Goal: Task Accomplishment & Management: Manage account settings

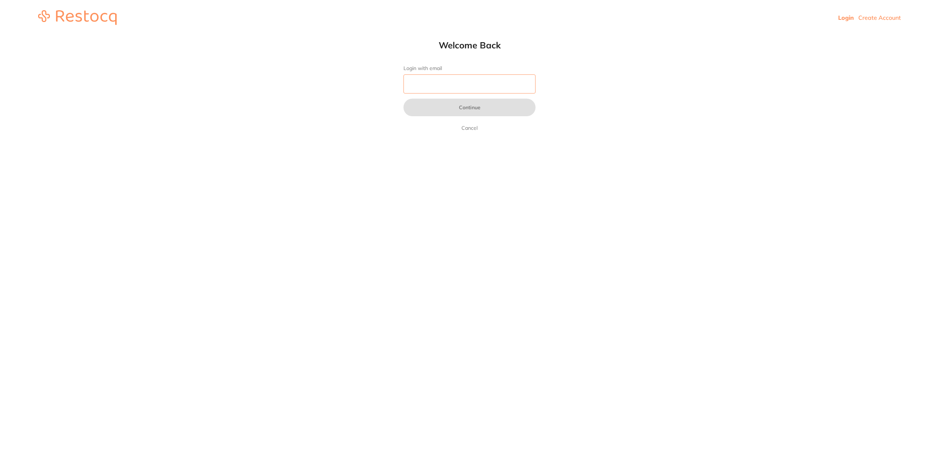
click at [488, 75] on input "Login with email" at bounding box center [469, 83] width 132 height 19
type input "[EMAIL_ADDRESS][DOMAIN_NAME]"
click at [475, 108] on button "Continue" at bounding box center [469, 108] width 132 height 18
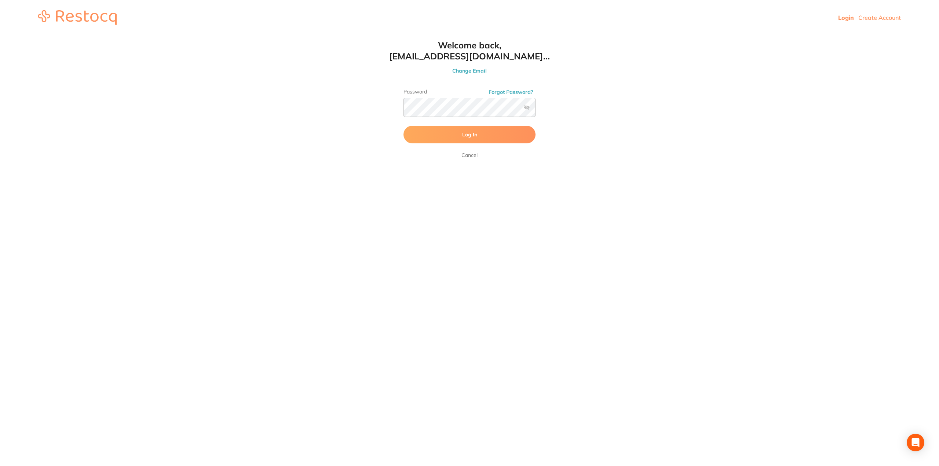
click at [467, 136] on span "Log In" at bounding box center [469, 134] width 15 height 7
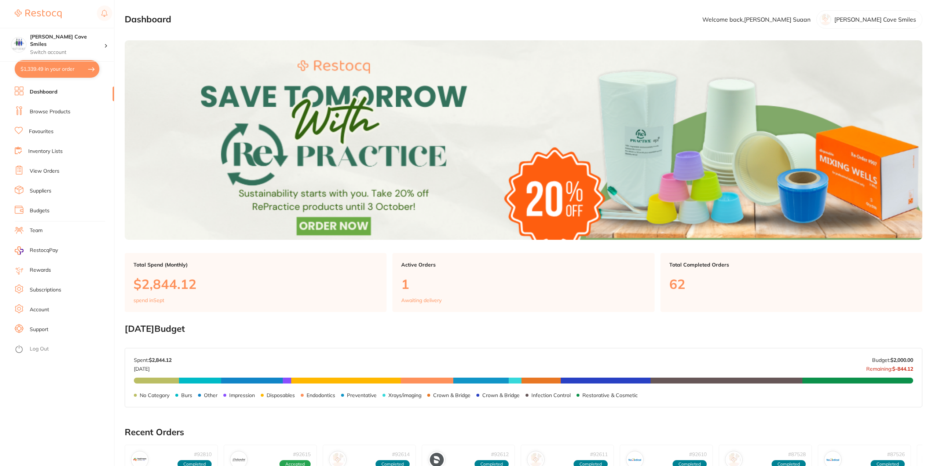
checkbox input "false"
click at [46, 170] on link "View Orders" at bounding box center [45, 171] width 30 height 7
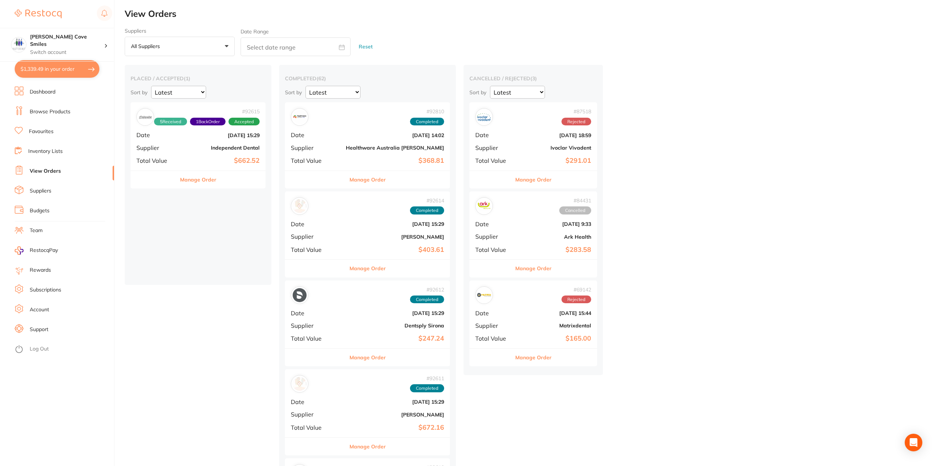
click at [182, 142] on div "# 92615 5 Received 1 Back Order Accepted Date [DATE] 15:29 Supplier Independent…" at bounding box center [198, 136] width 135 height 68
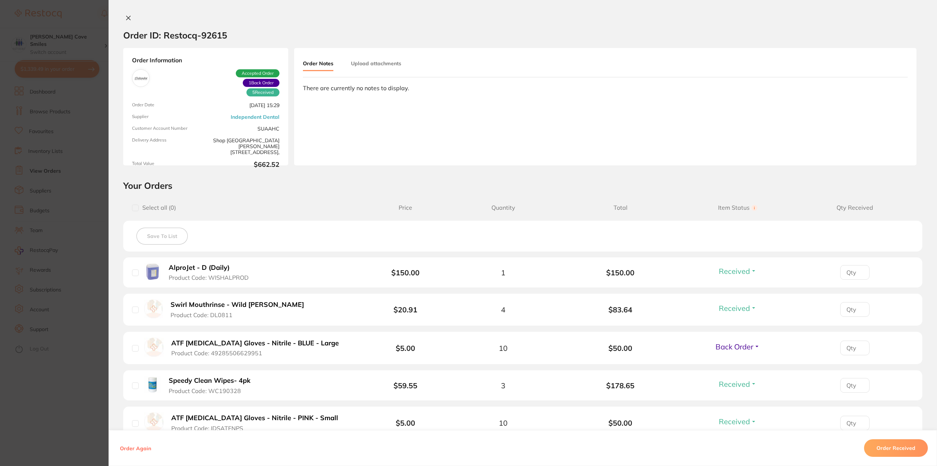
click at [125, 16] on icon at bounding box center [128, 18] width 6 height 6
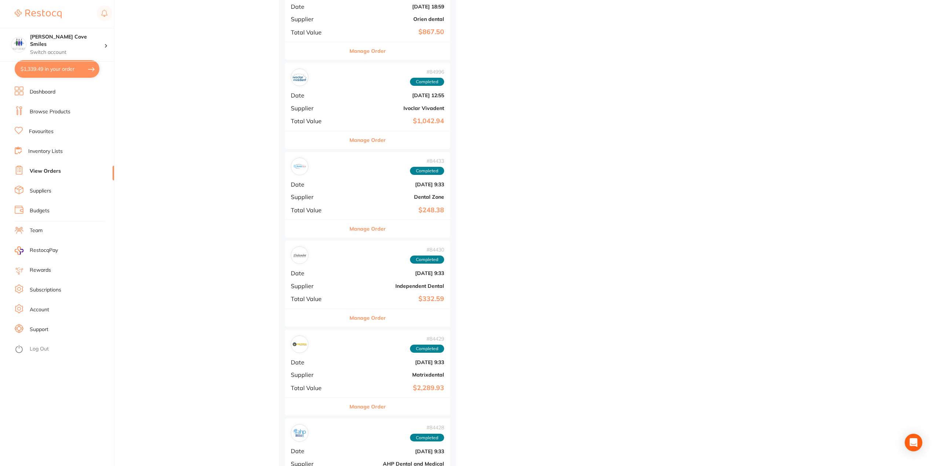
scroll to position [1137, 0]
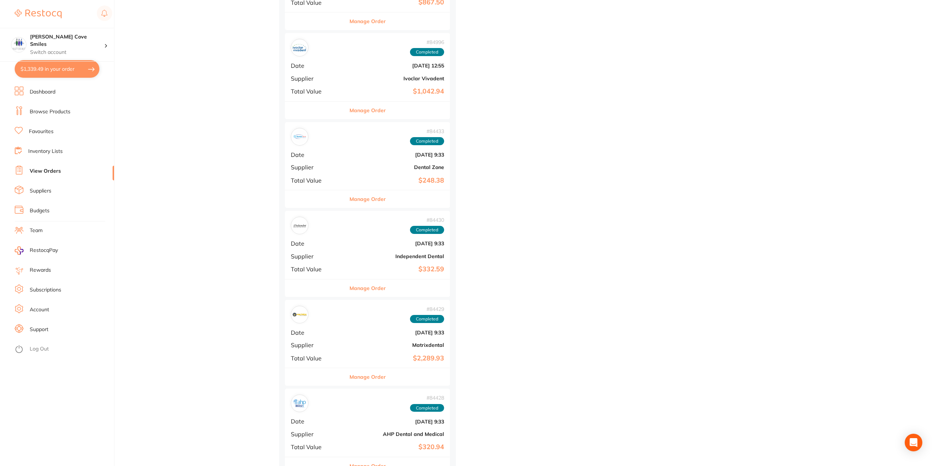
click at [40, 94] on link "Dashboard" at bounding box center [43, 91] width 26 height 7
